Goal: Transaction & Acquisition: Purchase product/service

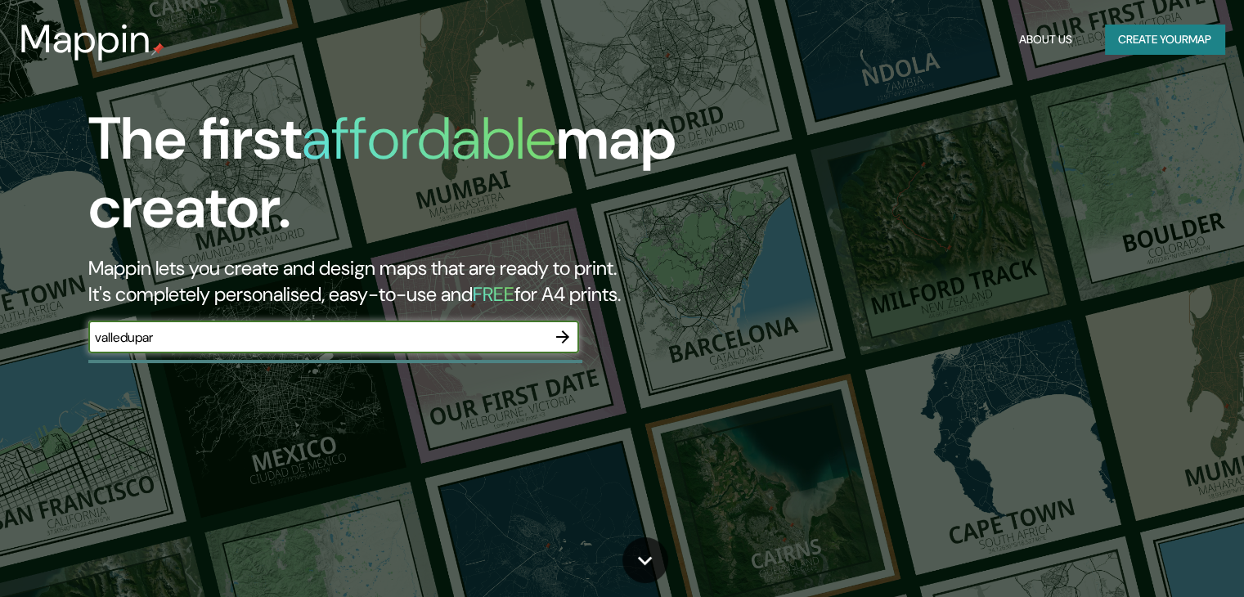
type input "valledupar"
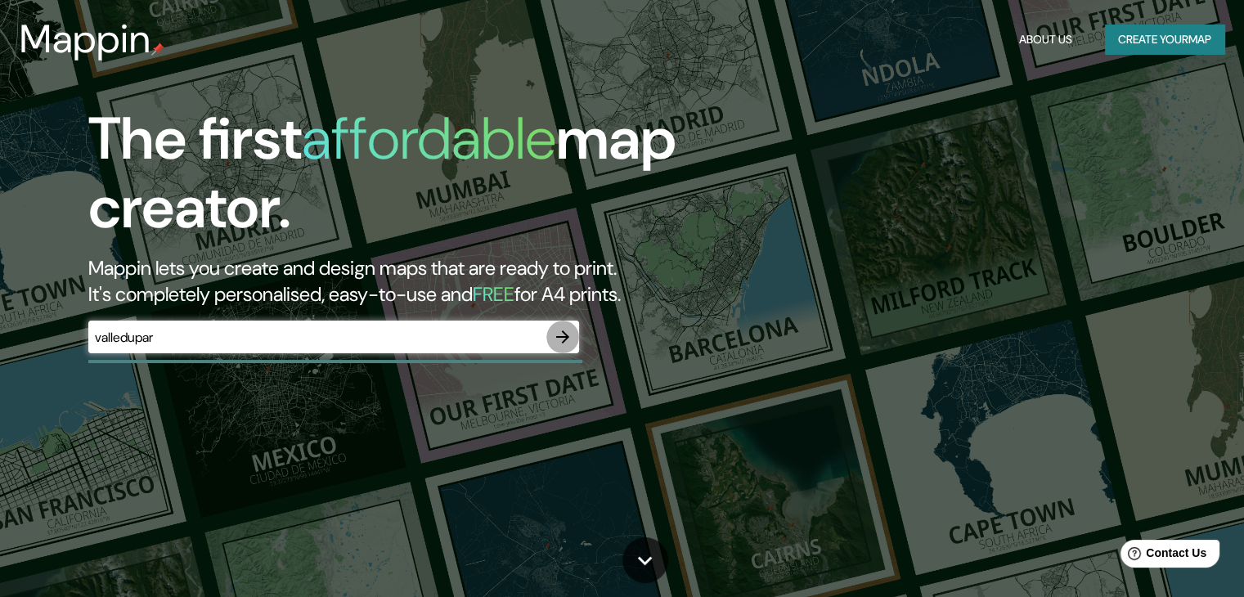
click at [561, 335] on icon "button" at bounding box center [563, 337] width 20 height 20
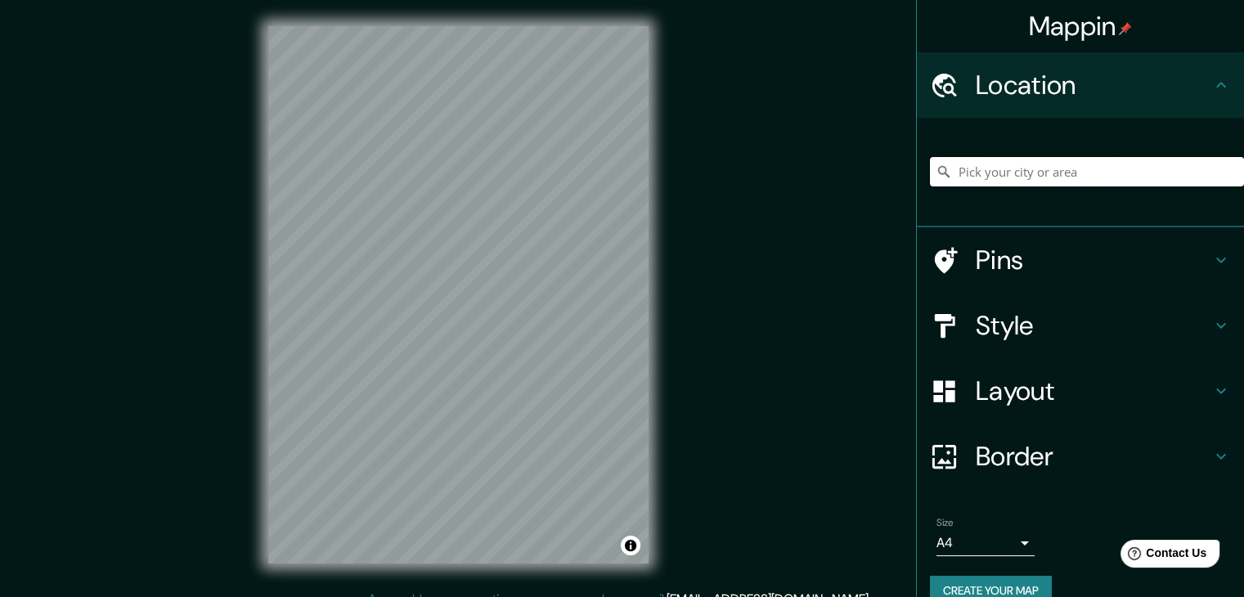
click at [991, 164] on input "Pick your city or area" at bounding box center [1087, 171] width 314 height 29
type input "Valledupar, [GEOGRAPHIC_DATA], [GEOGRAPHIC_DATA]"
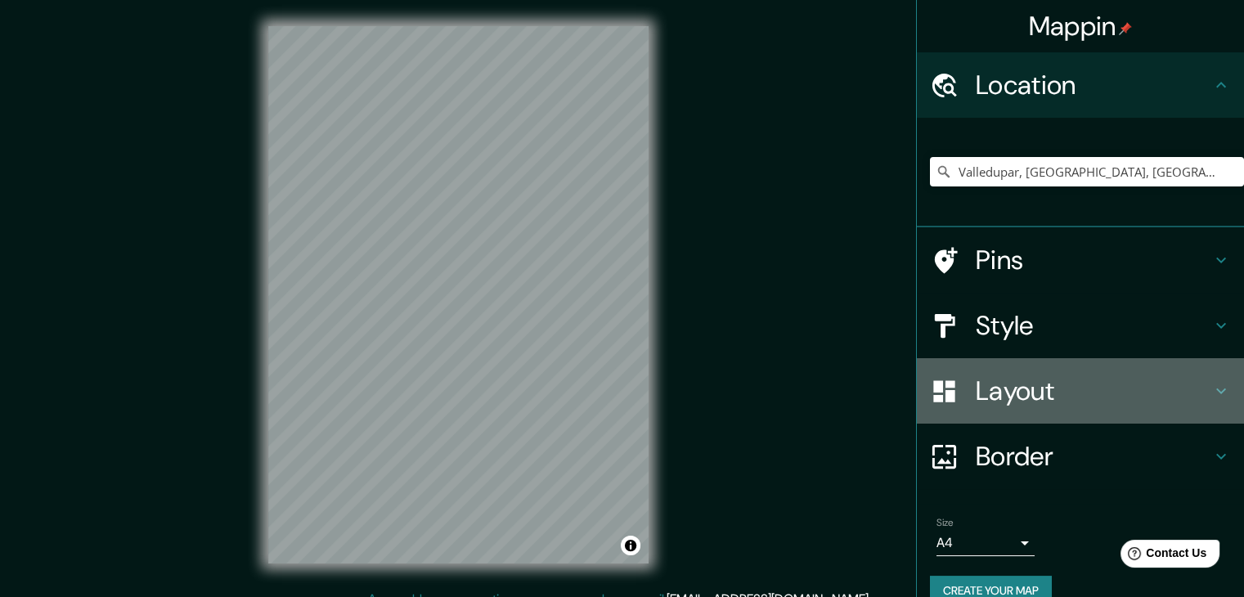
click at [1025, 404] on h4 "Layout" at bounding box center [1094, 391] width 236 height 33
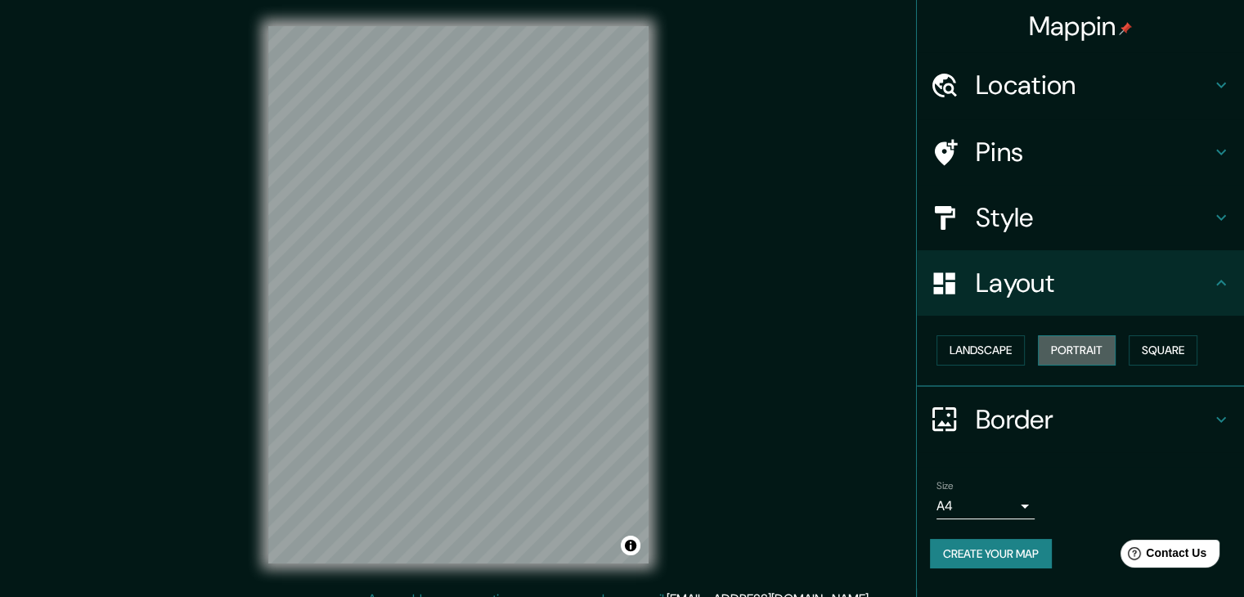
click at [1075, 346] on button "Portrait" at bounding box center [1077, 350] width 78 height 30
click at [968, 345] on button "Landscape" at bounding box center [981, 350] width 88 height 30
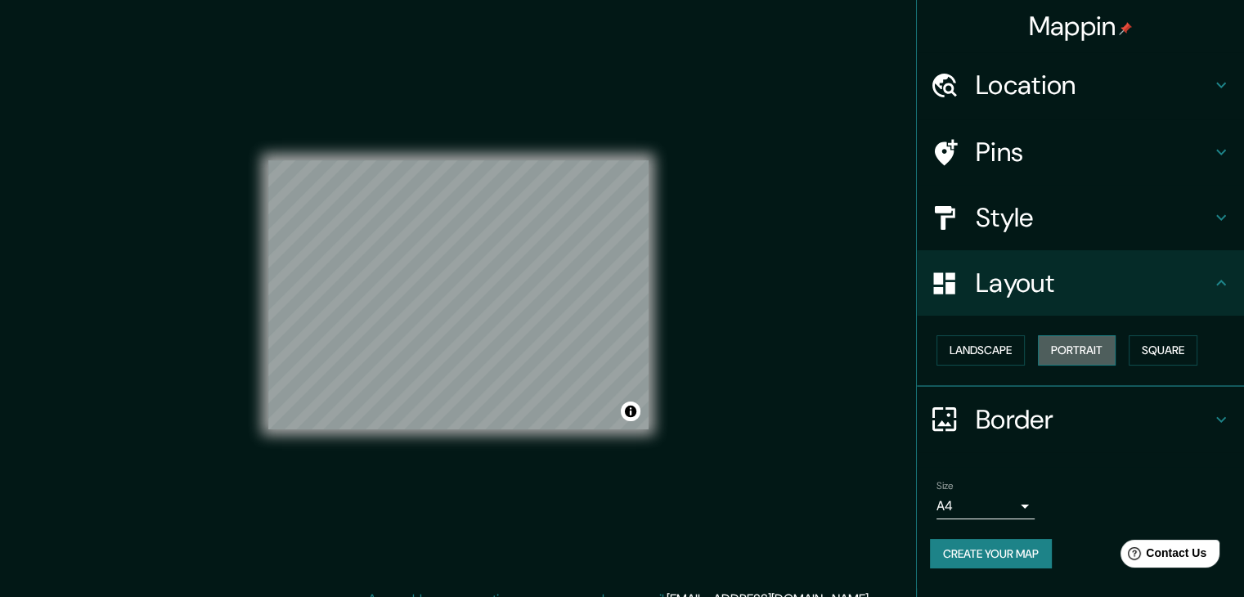
click at [1067, 357] on button "Portrait" at bounding box center [1077, 350] width 78 height 30
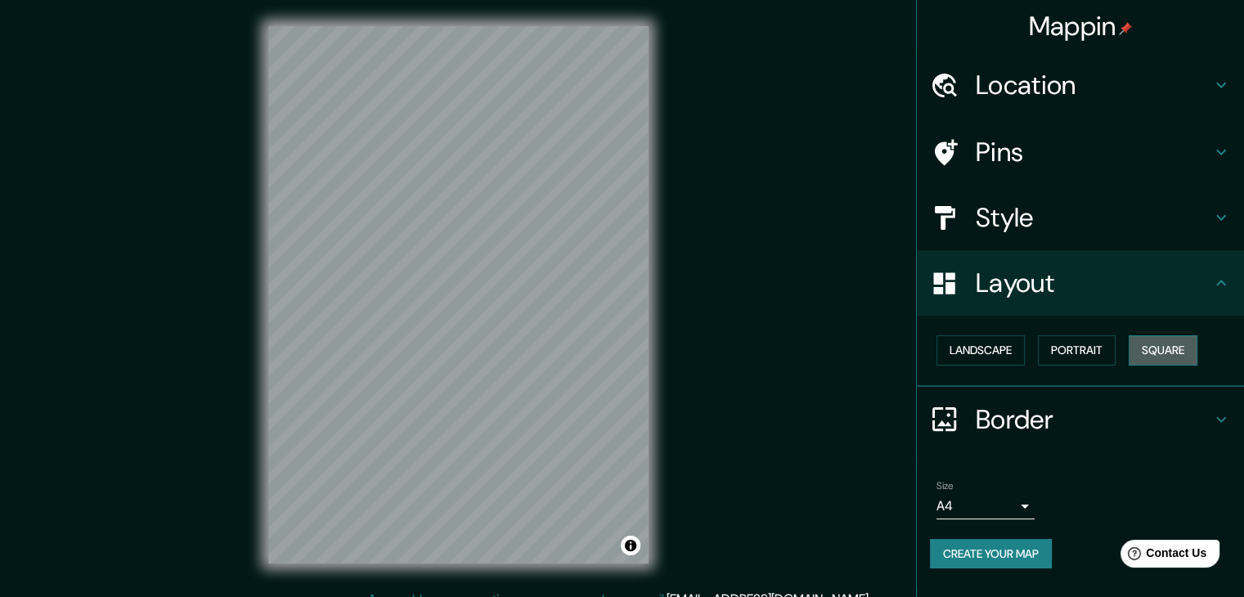
click at [1181, 348] on button "Square" at bounding box center [1163, 350] width 69 height 30
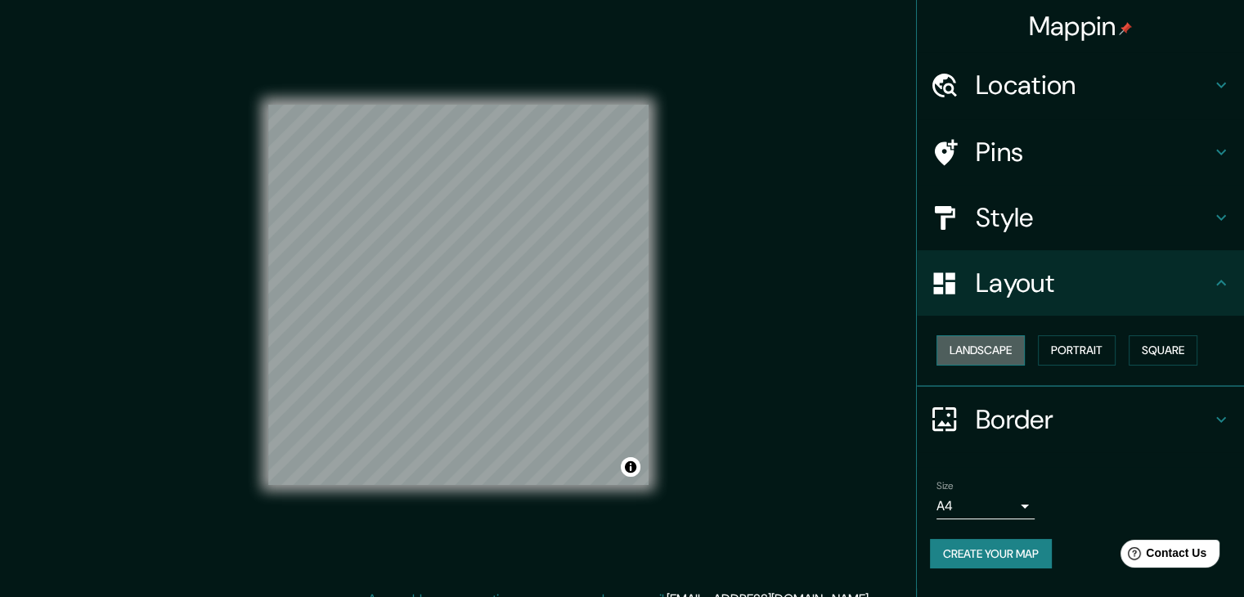
click at [986, 350] on button "Landscape" at bounding box center [981, 350] width 88 height 30
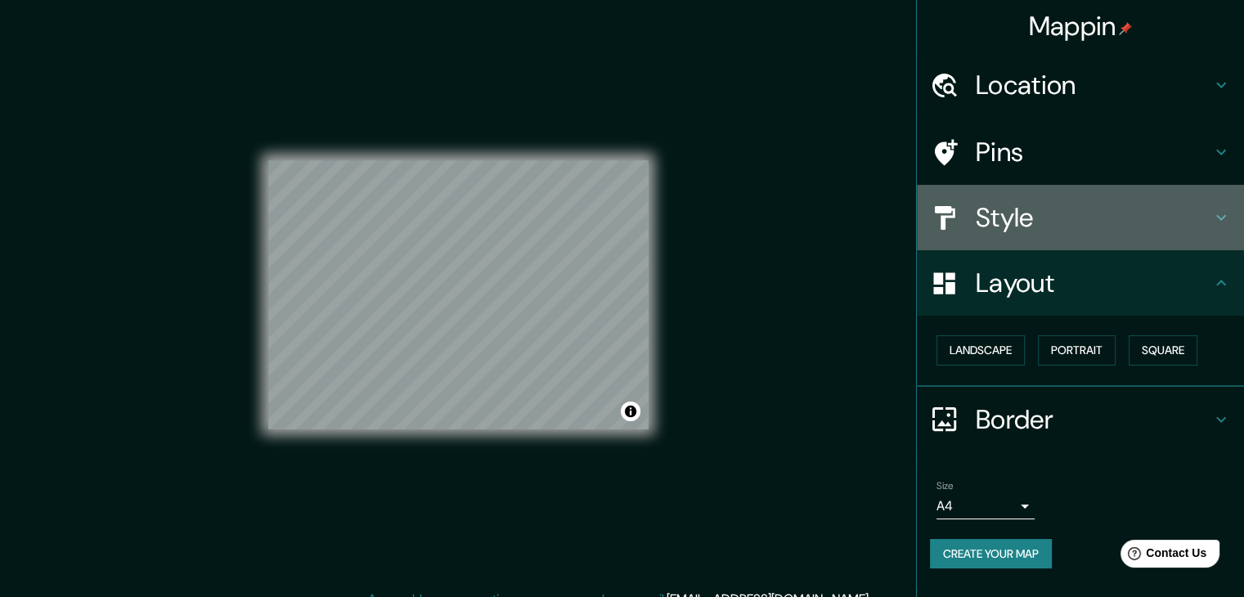
click at [1000, 227] on h4 "Style" at bounding box center [1094, 217] width 236 height 33
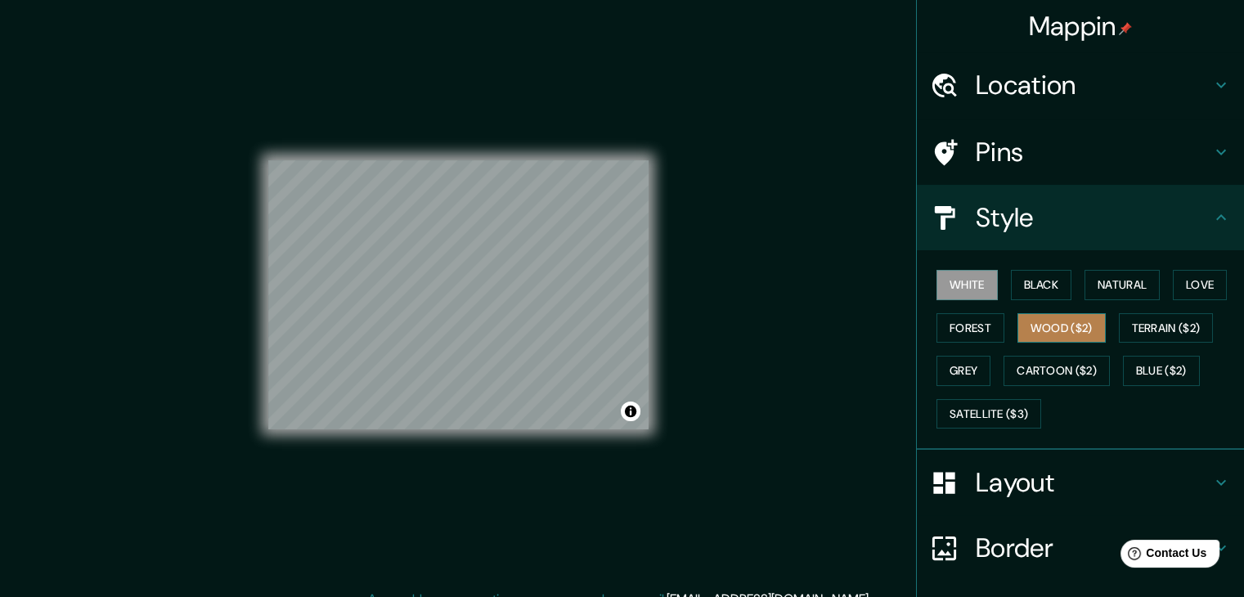
click at [1045, 321] on button "Wood ($2)" at bounding box center [1062, 328] width 88 height 30
click at [961, 326] on button "Forest" at bounding box center [971, 328] width 68 height 30
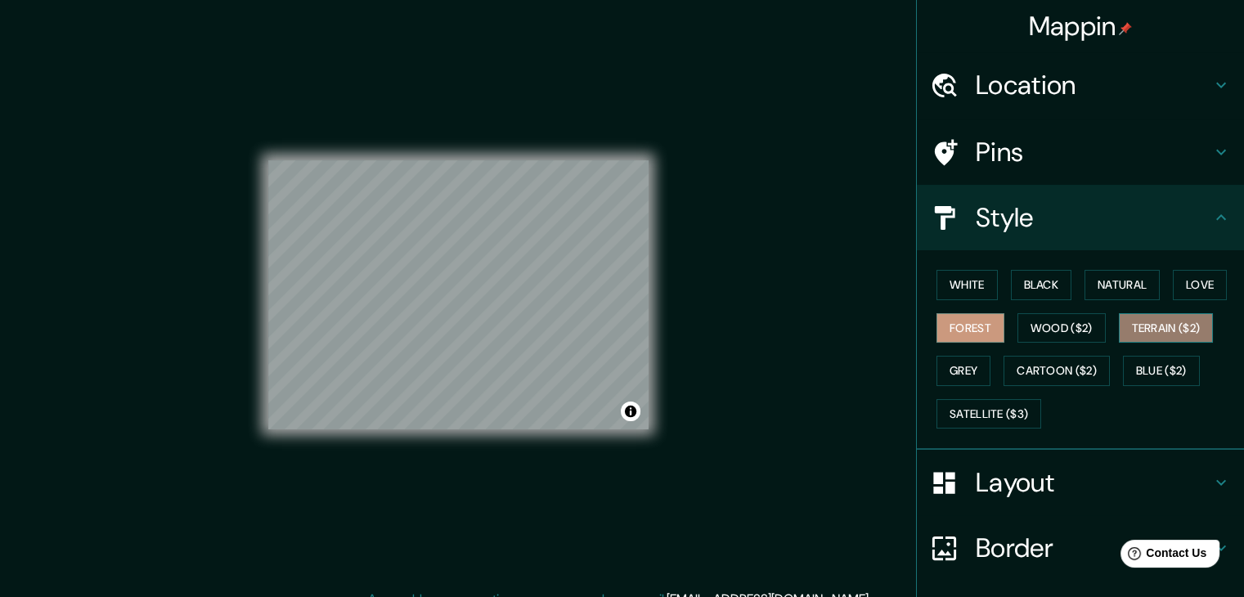
click at [1132, 317] on button "Terrain ($2)" at bounding box center [1166, 328] width 95 height 30
click at [968, 370] on button "Grey" at bounding box center [964, 371] width 54 height 30
click at [954, 325] on button "Forest" at bounding box center [971, 328] width 68 height 30
click at [1181, 289] on button "Love" at bounding box center [1200, 285] width 54 height 30
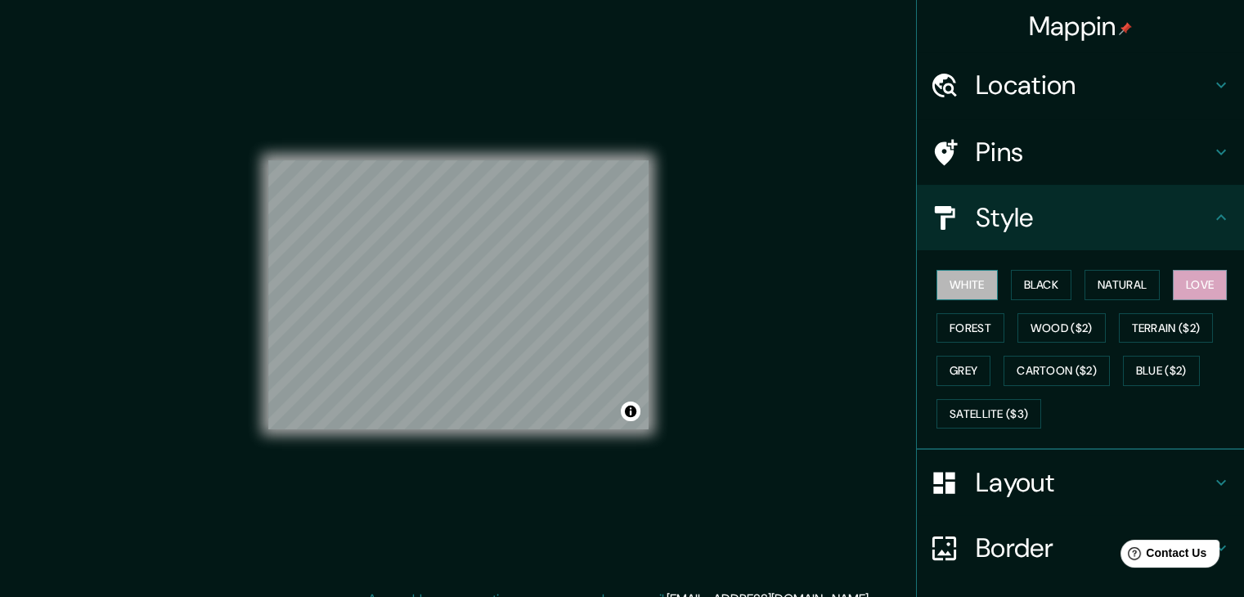
click at [965, 272] on button "White" at bounding box center [967, 285] width 61 height 30
click at [1027, 292] on button "Black" at bounding box center [1041, 285] width 61 height 30
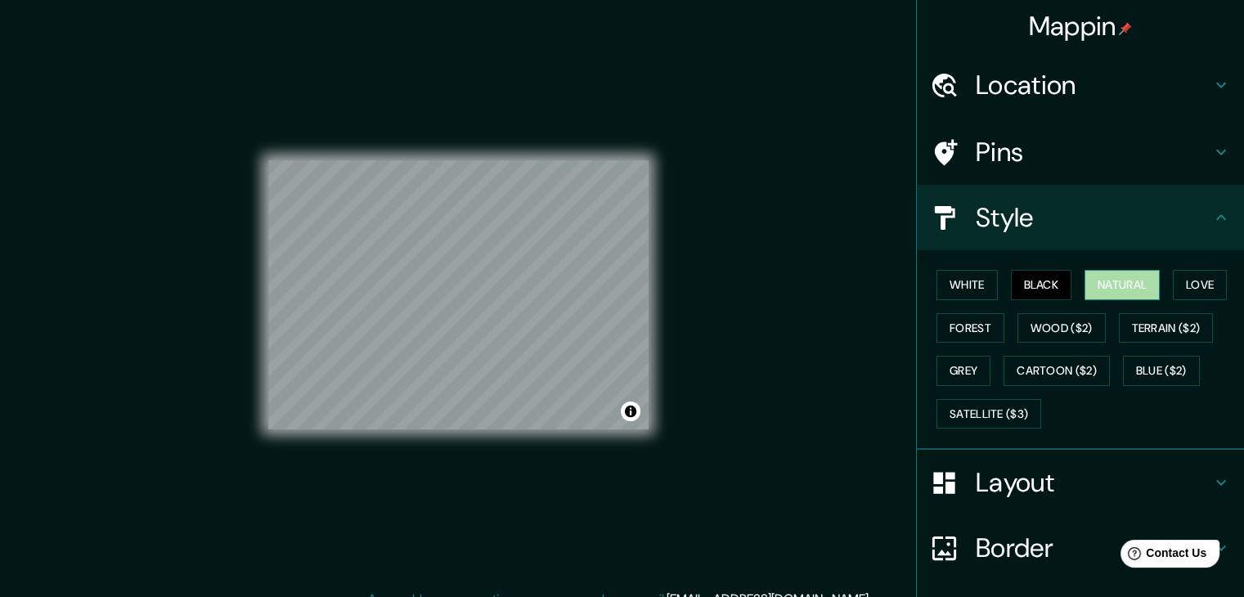
click at [1097, 290] on button "Natural" at bounding box center [1122, 285] width 75 height 30
click at [1180, 283] on button "Love" at bounding box center [1200, 285] width 54 height 30
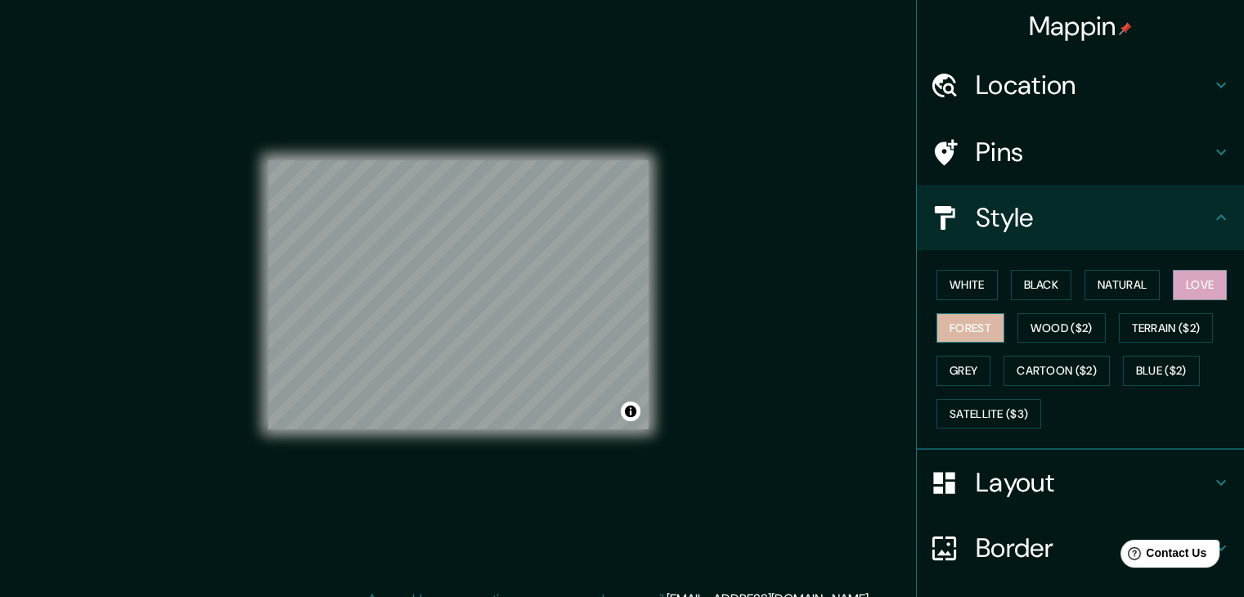
click at [959, 334] on button "Forest" at bounding box center [971, 328] width 68 height 30
click at [1018, 331] on button "Wood ($2)" at bounding box center [1062, 328] width 88 height 30
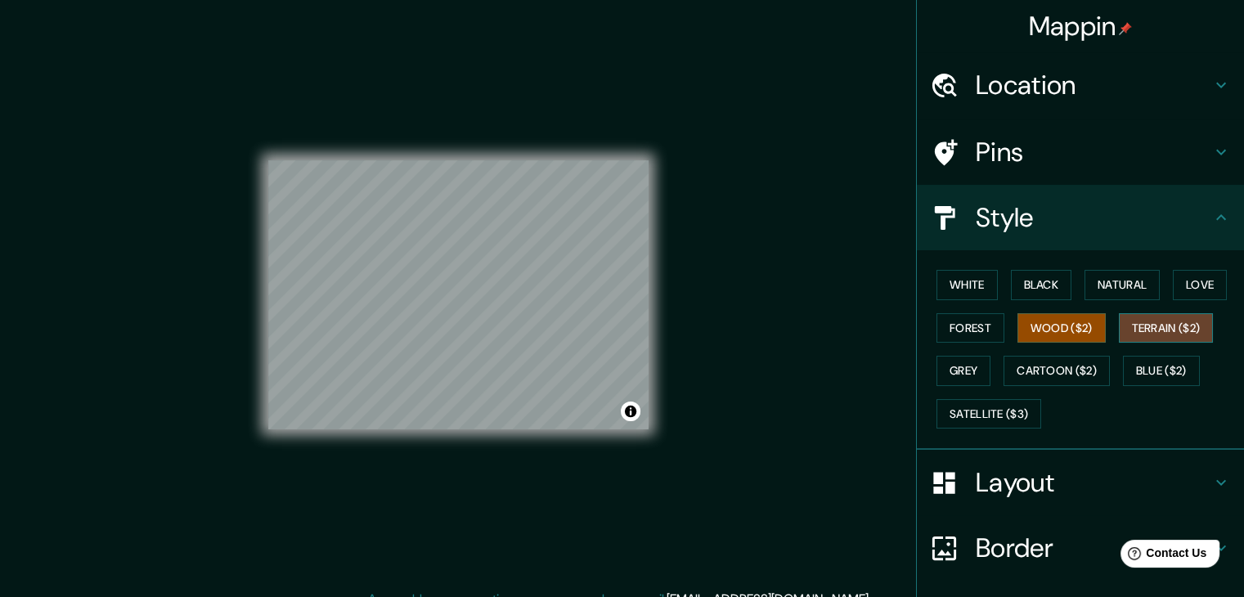
click at [1126, 321] on button "Terrain ($2)" at bounding box center [1166, 328] width 95 height 30
click at [964, 367] on button "Grey" at bounding box center [964, 371] width 54 height 30
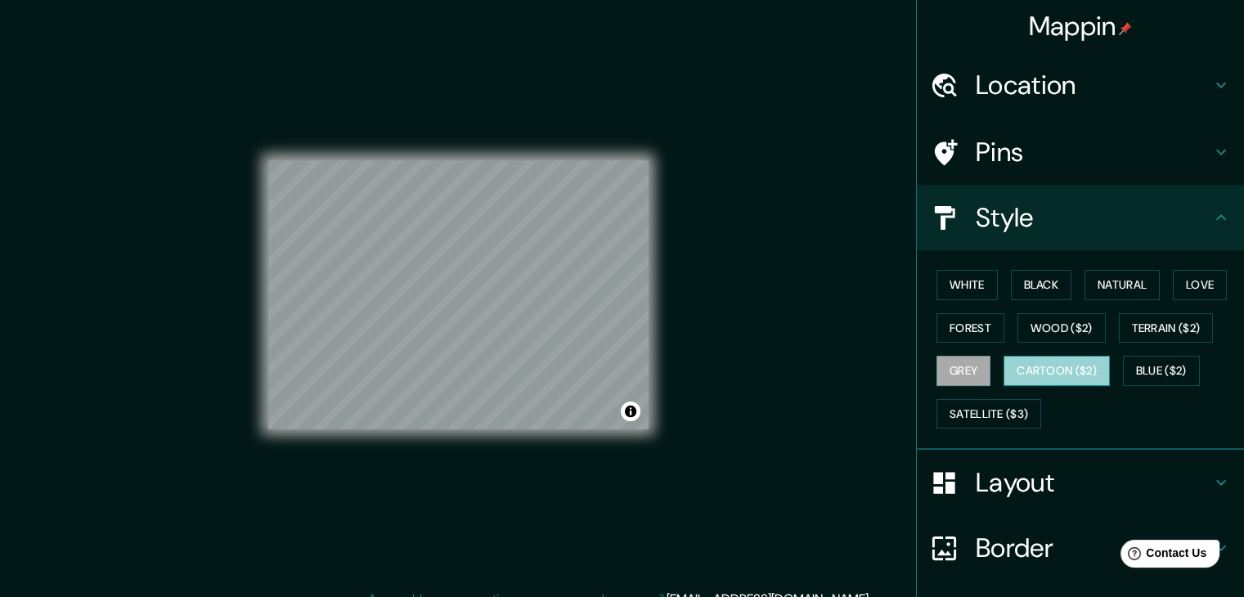
click at [1011, 368] on button "Cartoon ($2)" at bounding box center [1057, 371] width 106 height 30
click at [1129, 370] on button "Blue ($2)" at bounding box center [1161, 371] width 77 height 30
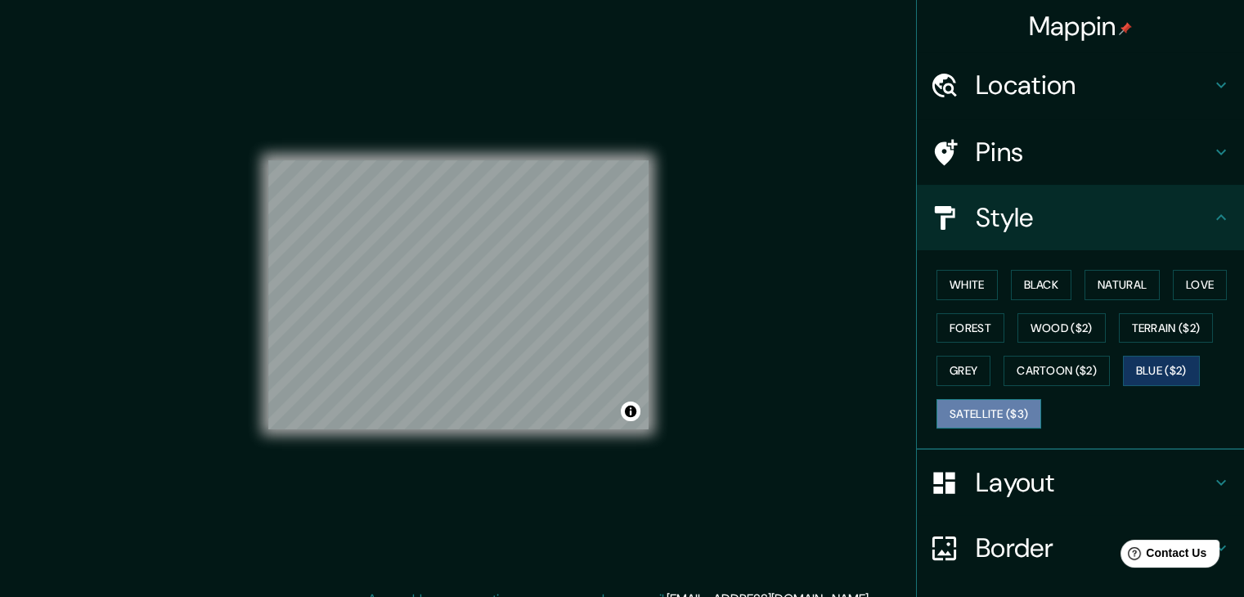
click at [983, 406] on button "Satellite ($3)" at bounding box center [989, 414] width 105 height 30
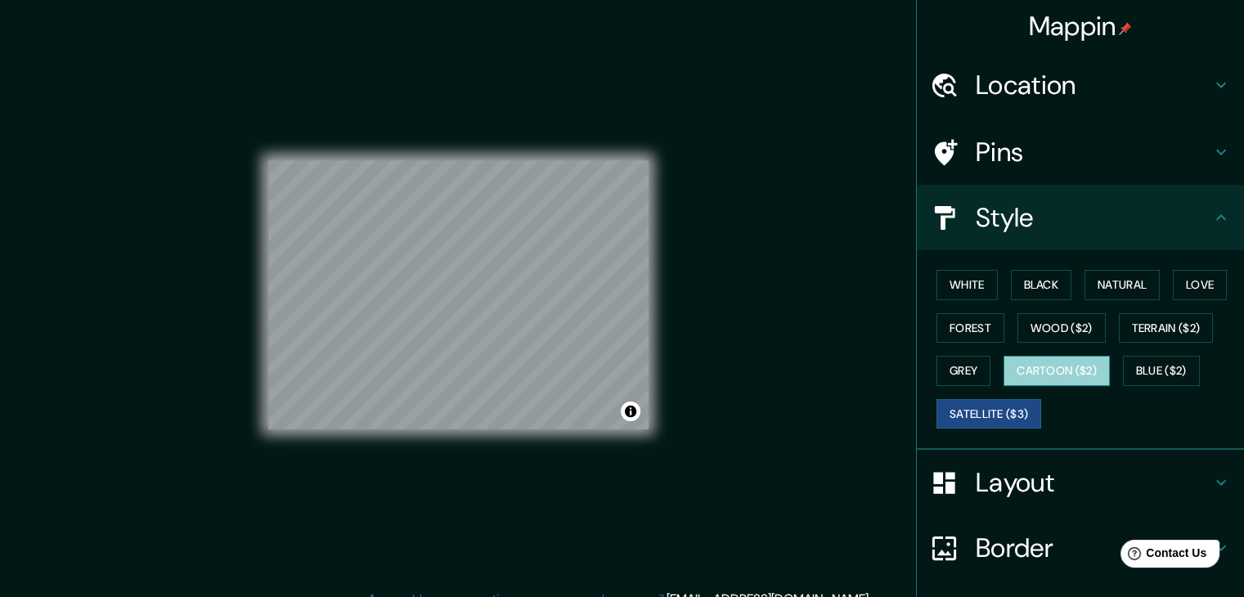
click at [1070, 367] on button "Cartoon ($2)" at bounding box center [1057, 371] width 106 height 30
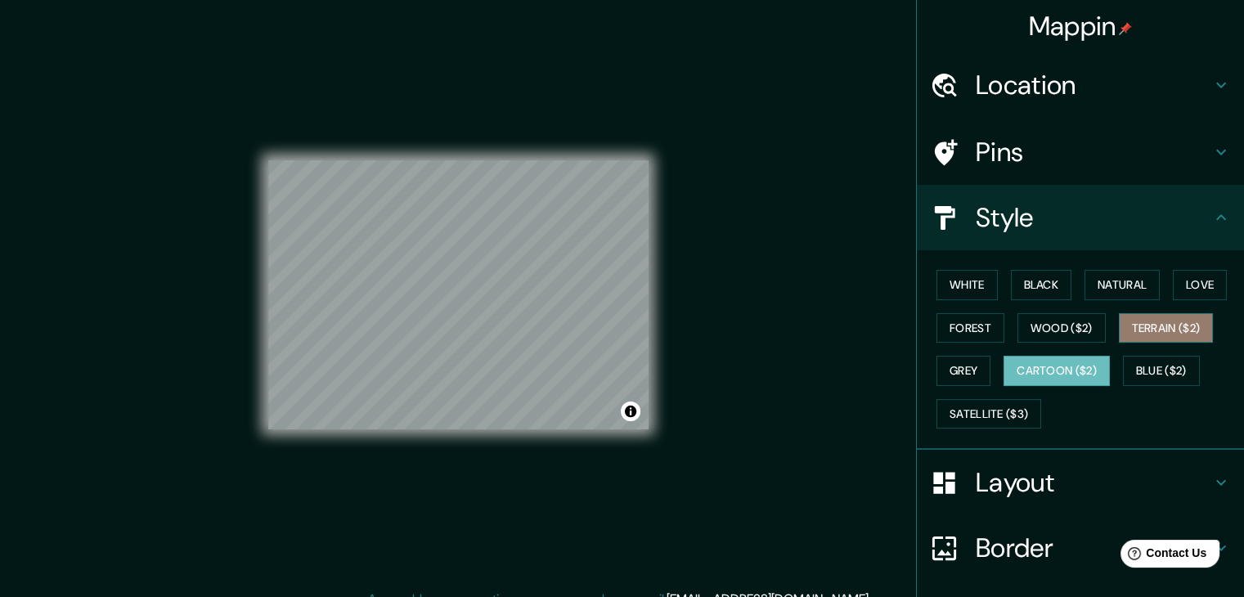
click at [1149, 332] on button "Terrain ($2)" at bounding box center [1166, 328] width 95 height 30
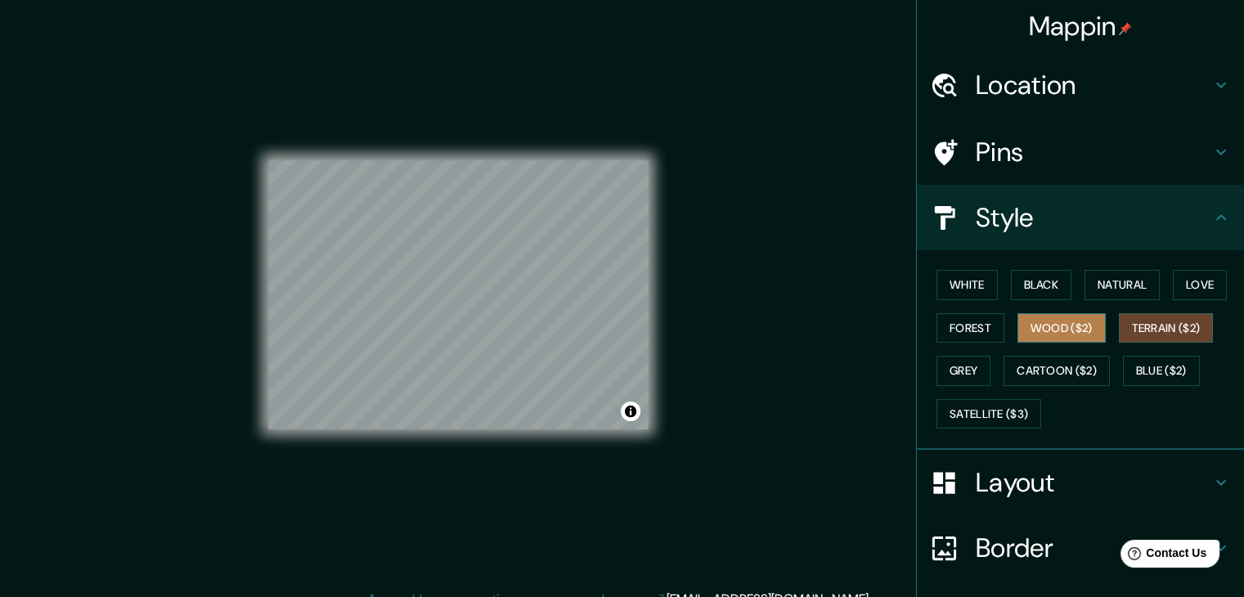
click at [1074, 335] on button "Wood ($2)" at bounding box center [1062, 328] width 88 height 30
click at [952, 365] on button "Grey" at bounding box center [964, 371] width 54 height 30
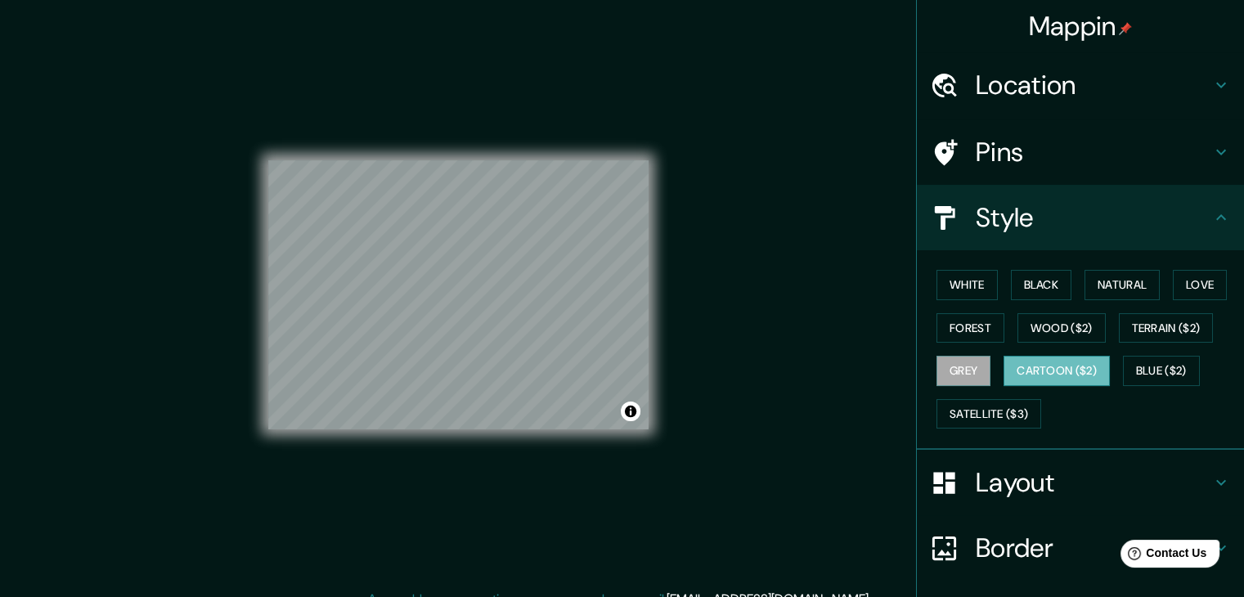
click at [1027, 371] on button "Cartoon ($2)" at bounding box center [1057, 371] width 106 height 30
click at [1054, 326] on button "Wood ($2)" at bounding box center [1062, 328] width 88 height 30
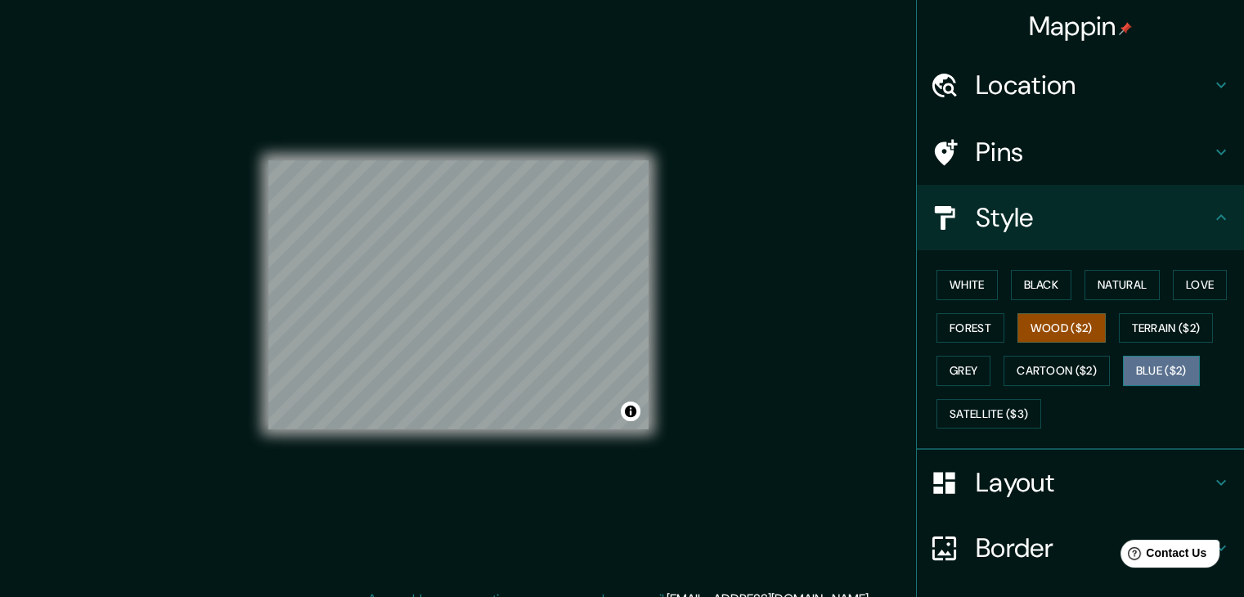
click at [1151, 380] on button "Blue ($2)" at bounding box center [1161, 371] width 77 height 30
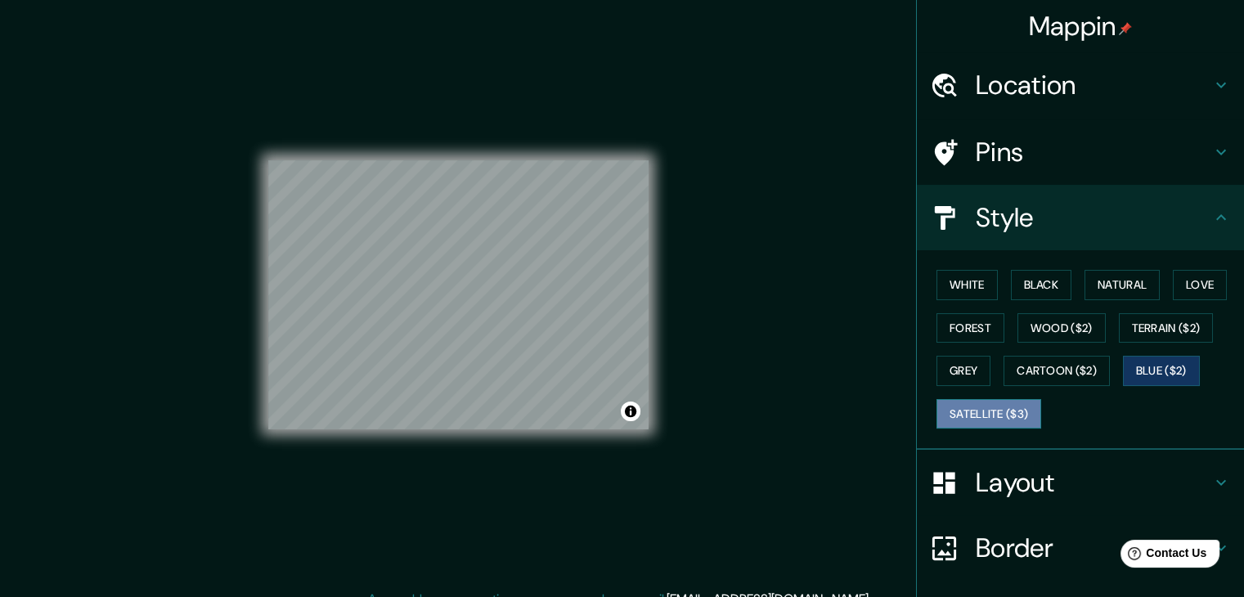
click at [977, 418] on button "Satellite ($3)" at bounding box center [989, 414] width 105 height 30
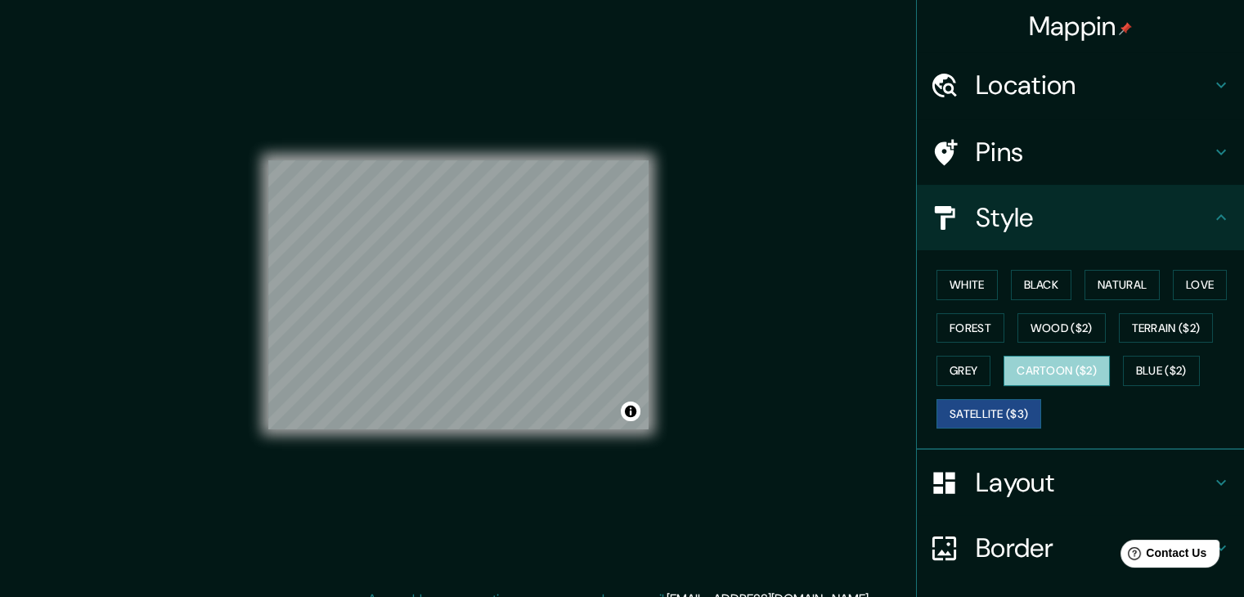
click at [1048, 376] on button "Cartoon ($2)" at bounding box center [1057, 371] width 106 height 30
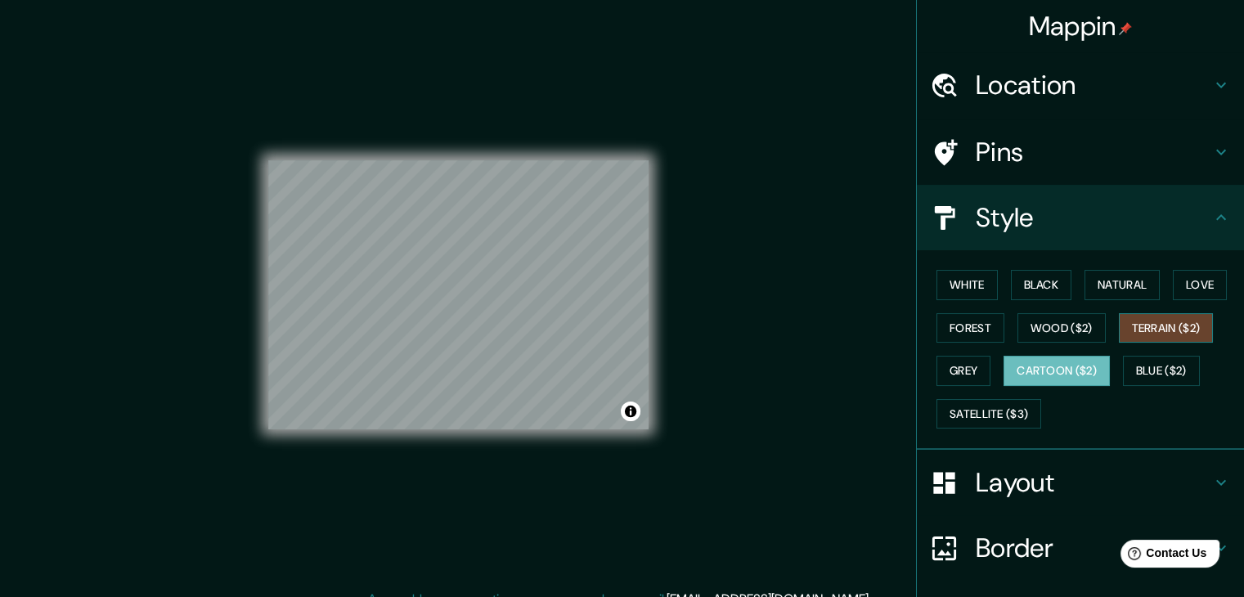
click at [1122, 321] on button "Terrain ($2)" at bounding box center [1166, 328] width 95 height 30
click at [1055, 330] on button "Wood ($2)" at bounding box center [1062, 328] width 88 height 30
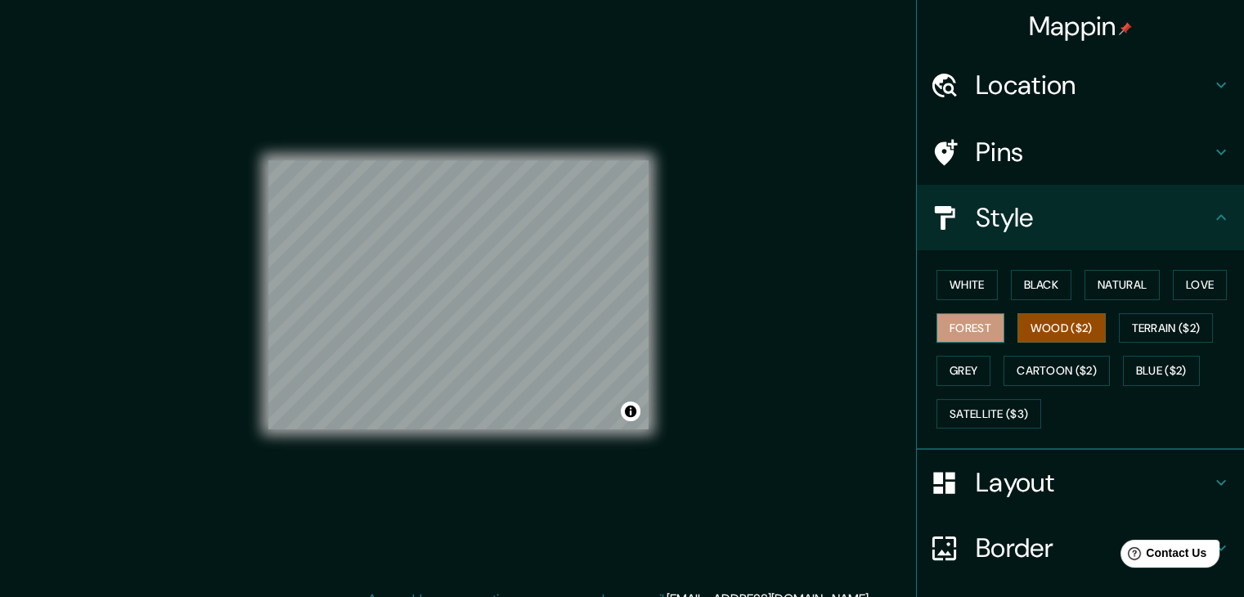
click at [958, 335] on button "Forest" at bounding box center [971, 328] width 68 height 30
click at [1191, 290] on button "Love" at bounding box center [1200, 285] width 54 height 30
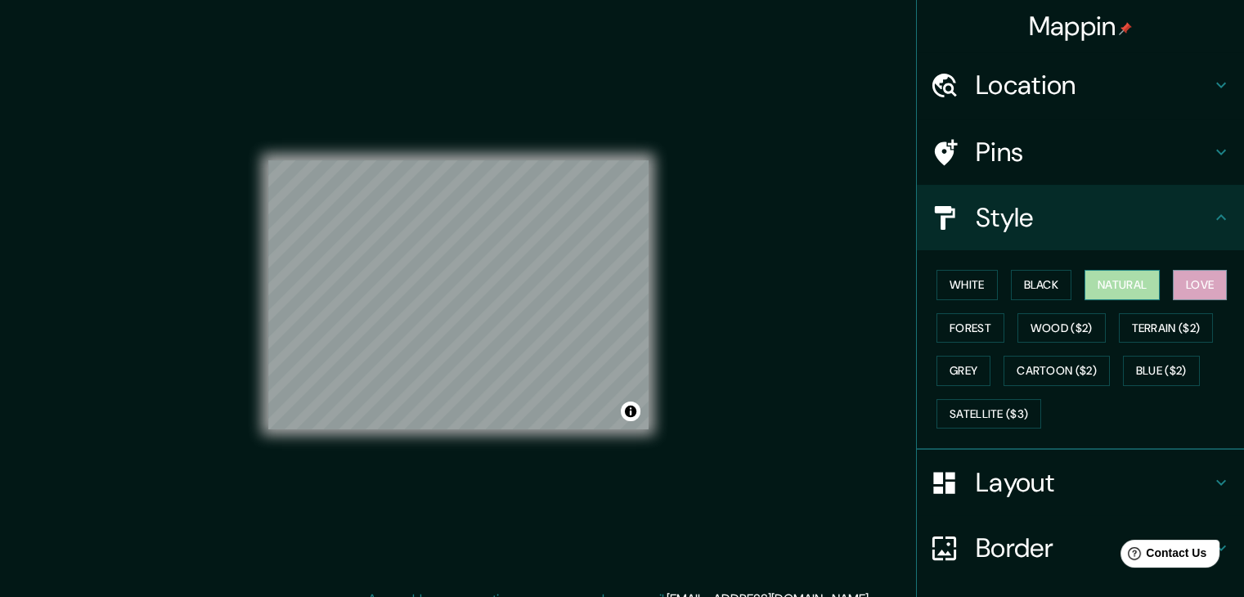
click at [1139, 285] on button "Natural" at bounding box center [1122, 285] width 75 height 30
click at [1044, 284] on button "Black" at bounding box center [1041, 285] width 61 height 30
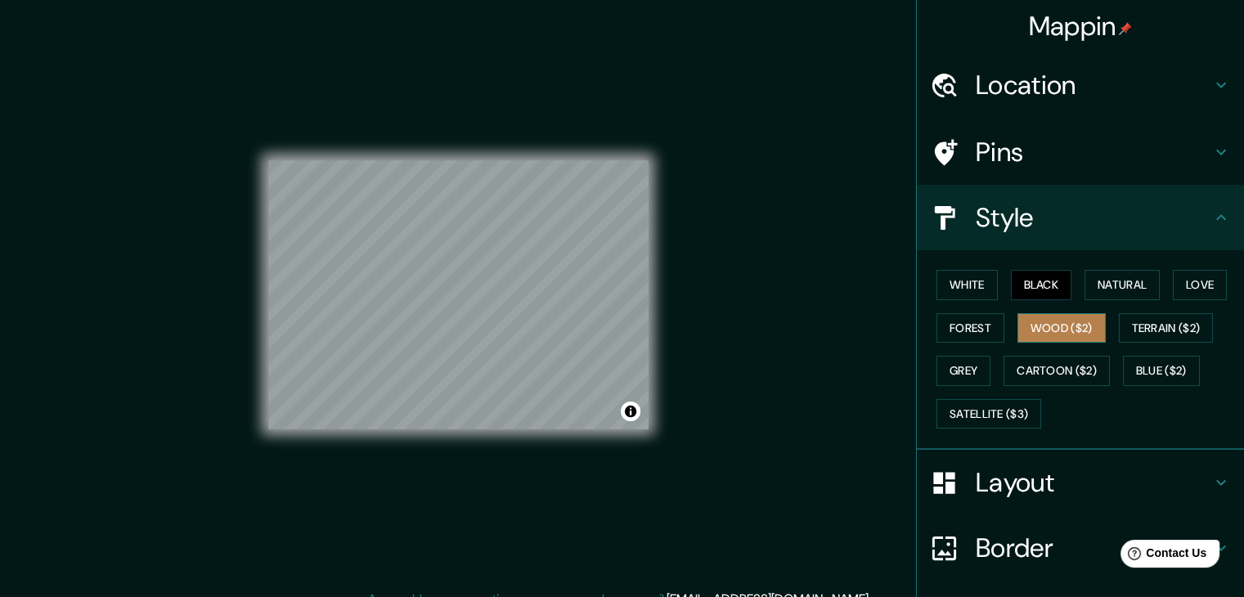
click at [1026, 325] on button "Wood ($2)" at bounding box center [1062, 328] width 88 height 30
click at [1007, 365] on button "Cartoon ($2)" at bounding box center [1057, 371] width 106 height 30
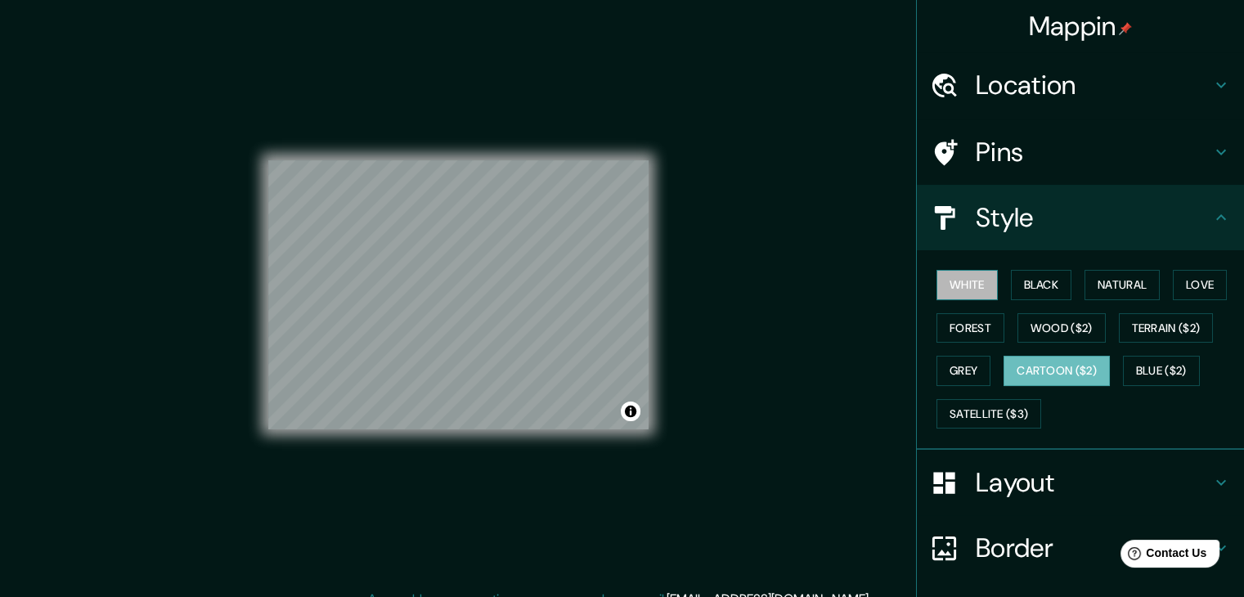
click at [967, 272] on button "White" at bounding box center [967, 285] width 61 height 30
click at [1038, 285] on button "Black" at bounding box center [1041, 285] width 61 height 30
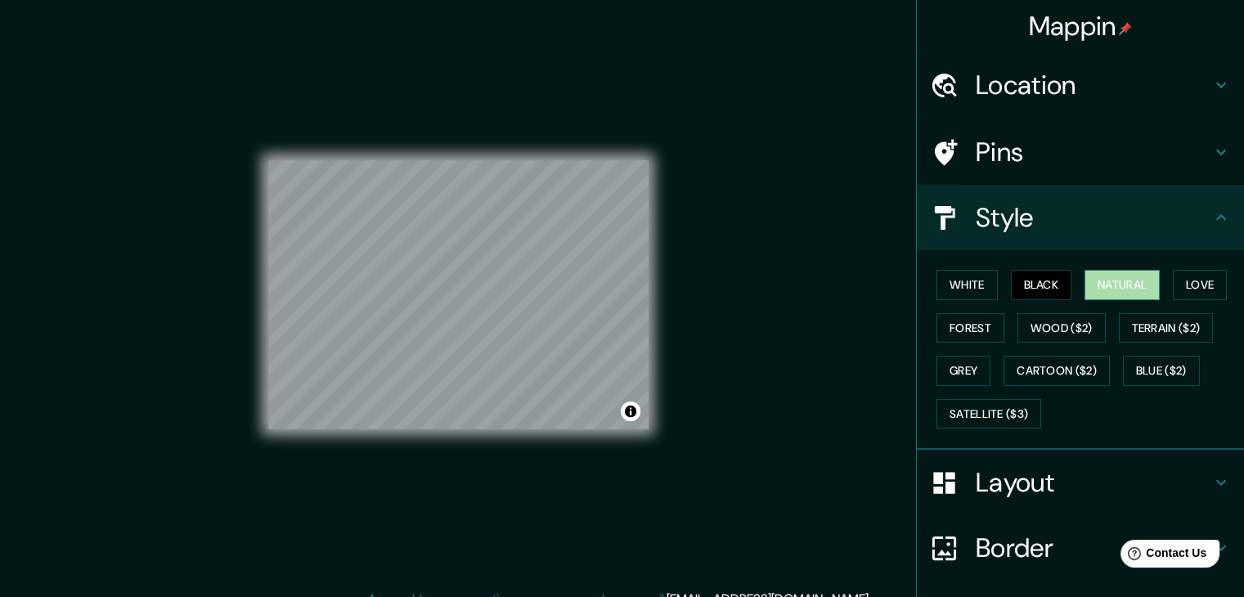
click at [1108, 282] on button "Natural" at bounding box center [1122, 285] width 75 height 30
click at [1178, 280] on button "Love" at bounding box center [1200, 285] width 54 height 30
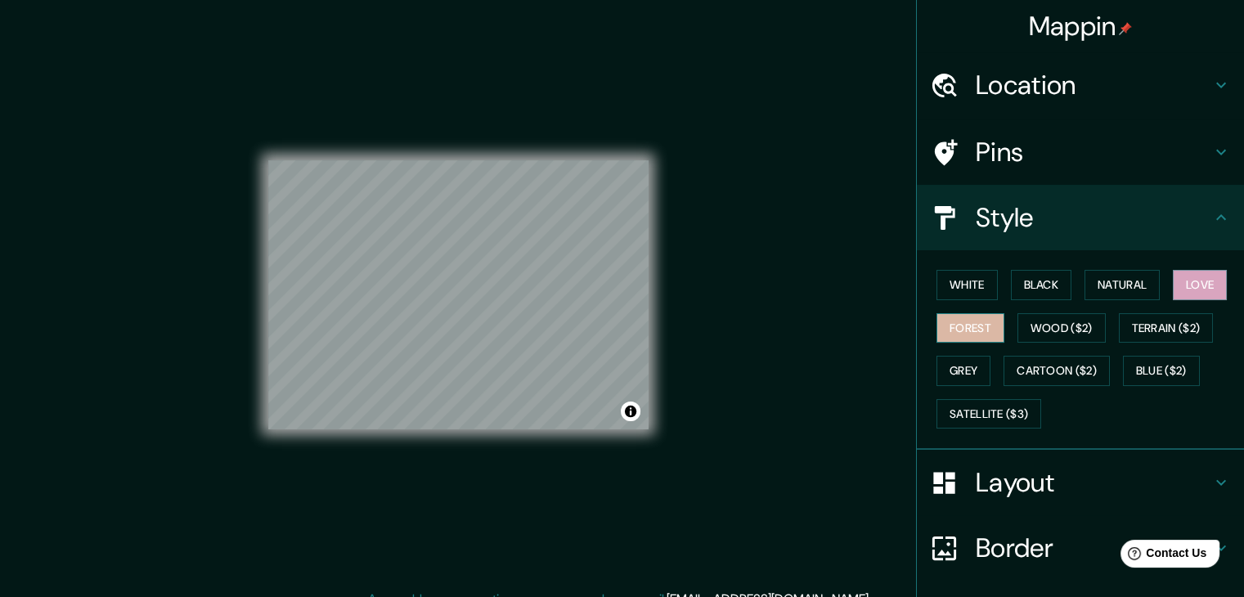
click at [965, 331] on button "Forest" at bounding box center [971, 328] width 68 height 30
click at [1049, 330] on button "Wood ($2)" at bounding box center [1062, 328] width 88 height 30
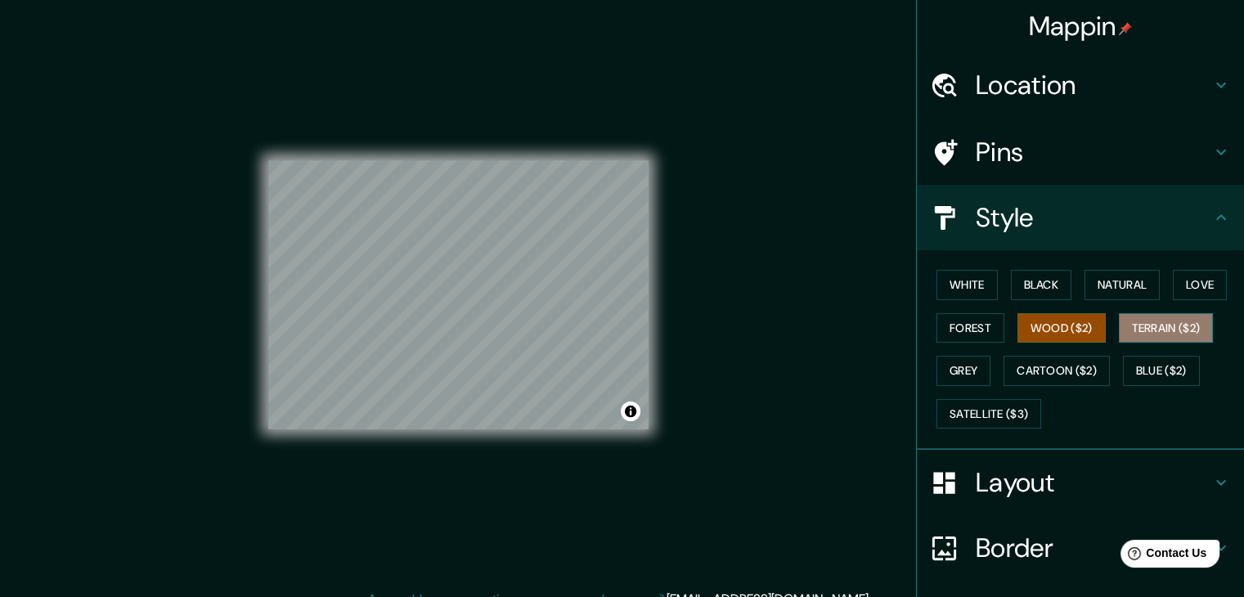
click at [1149, 331] on button "Terrain ($2)" at bounding box center [1166, 328] width 95 height 30
click at [968, 377] on button "Grey" at bounding box center [964, 371] width 54 height 30
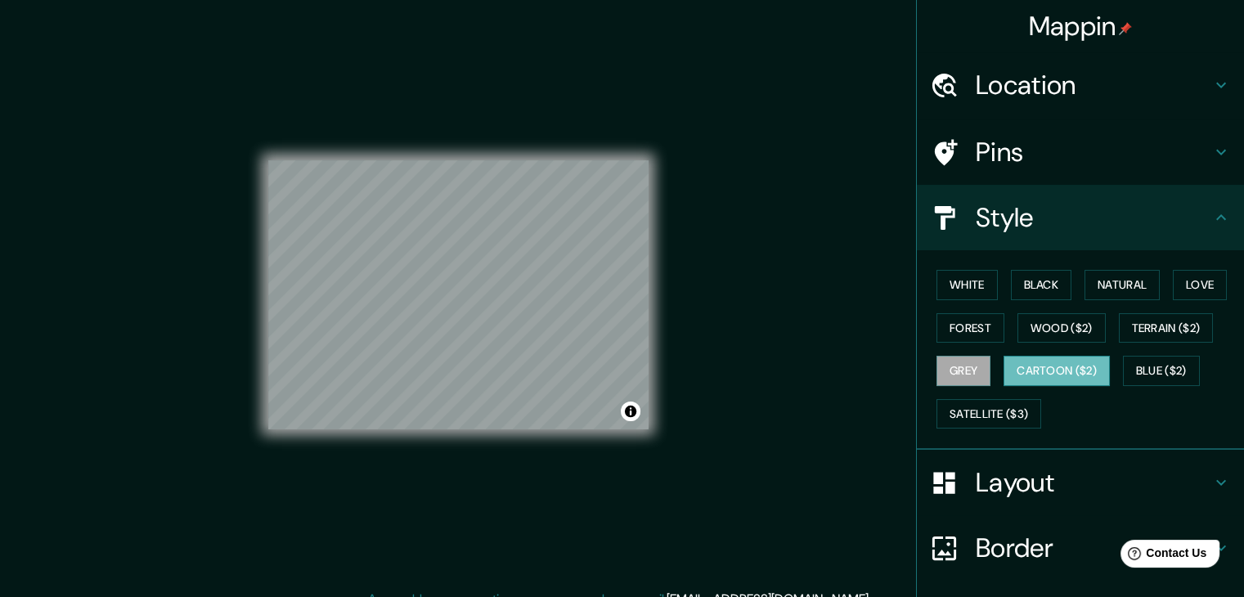
click at [1039, 367] on button "Cartoon ($2)" at bounding box center [1057, 371] width 106 height 30
click at [1142, 361] on button "Blue ($2)" at bounding box center [1161, 371] width 77 height 30
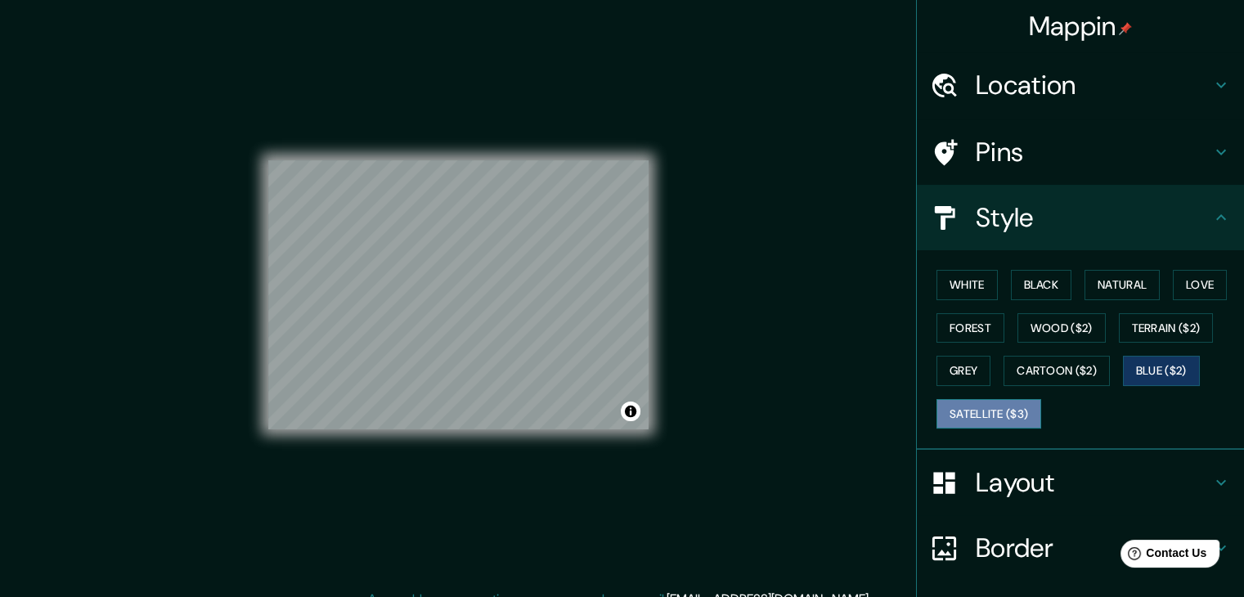
click at [995, 413] on button "Satellite ($3)" at bounding box center [989, 414] width 105 height 30
click at [968, 377] on button "Grey" at bounding box center [964, 371] width 54 height 30
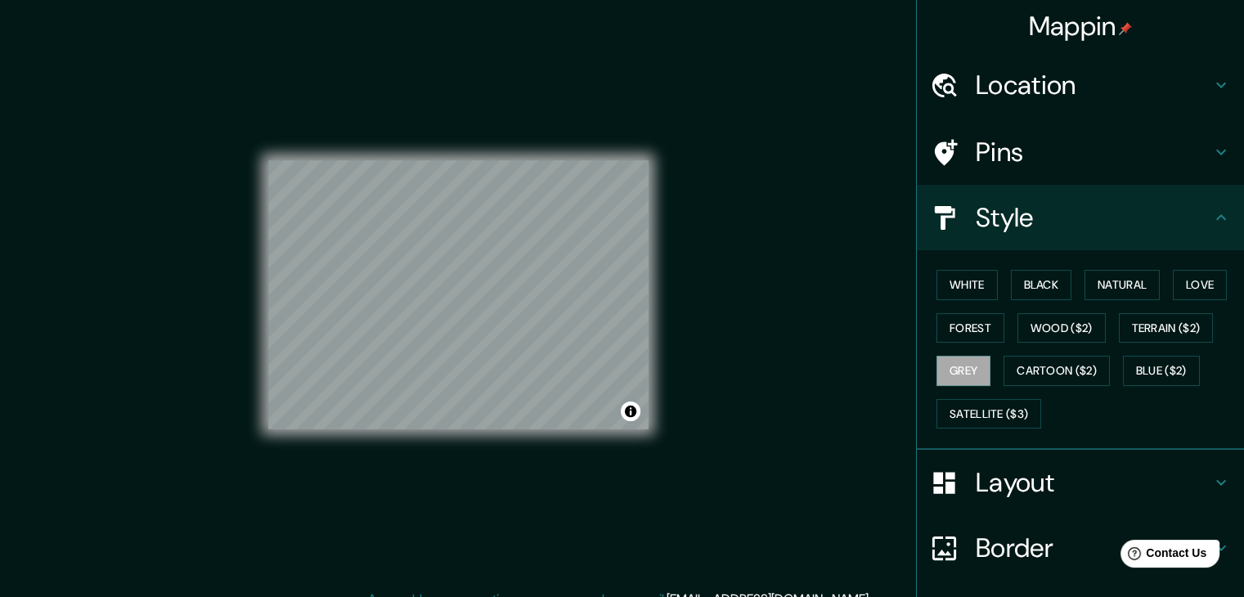
click at [527, 438] on div "© Mapbox © OpenStreetMap Improve this map" at bounding box center [458, 294] width 380 height 537
click at [523, 436] on div "© Mapbox © OpenStreetMap Improve this map" at bounding box center [458, 294] width 380 height 537
click at [1033, 341] on div "White Black Natural Love Forest Wood ($2) Terrain ($2) Grey Cartoon ($2) Blue (…" at bounding box center [1087, 349] width 314 height 172
click at [1033, 330] on button "Wood ($2)" at bounding box center [1062, 328] width 88 height 30
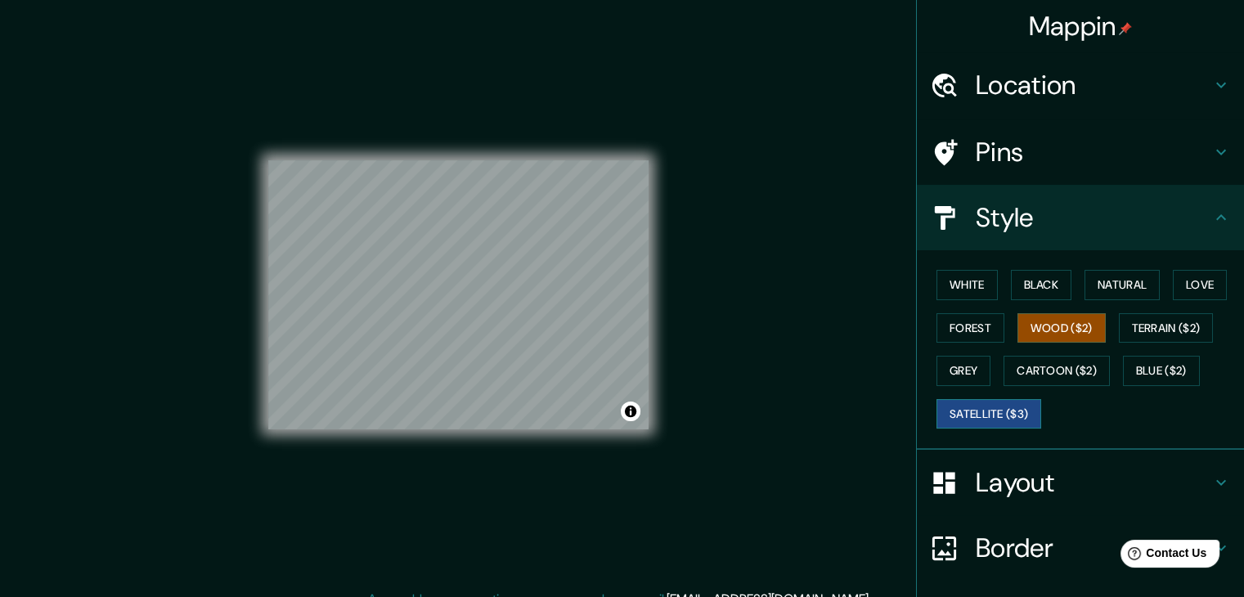
click at [988, 407] on button "Satellite ($3)" at bounding box center [989, 414] width 105 height 30
